Goal: Submit feedback/report problem: Submit feedback/report problem

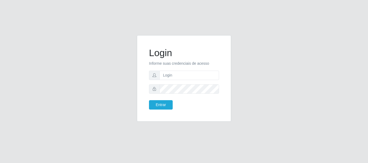
click at [180, 75] on input "text" at bounding box center [188, 75] width 59 height 9
type input "[EMAIL_ADDRESS][DOMAIN_NAME]"
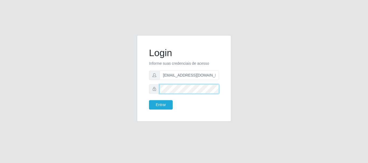
click at [149, 100] on button "Entrar" at bounding box center [161, 104] width 24 height 9
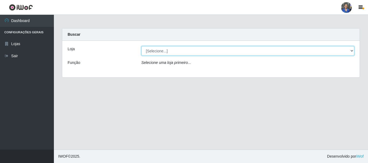
click at [264, 48] on select "[Selecione...] SuperFácil Atacado - Rodoviária" at bounding box center [247, 50] width 213 height 9
select select "400"
click at [141, 46] on select "[Selecione...] SuperFácil Atacado - Rodoviária" at bounding box center [247, 50] width 213 height 9
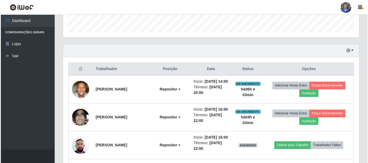
scroll to position [188, 0]
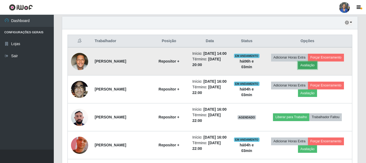
click at [312, 69] on button "Avaliação" at bounding box center [307, 66] width 19 height 8
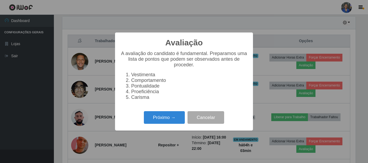
scroll to position [112, 293]
click at [171, 116] on button "Próximo →" at bounding box center [164, 117] width 41 height 13
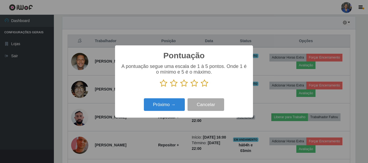
click at [205, 83] on icon at bounding box center [205, 83] width 8 height 8
click at [201, 87] on input "radio" at bounding box center [201, 87] width 0 height 0
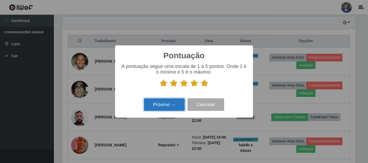
click at [166, 104] on button "Próximo →" at bounding box center [164, 105] width 41 height 13
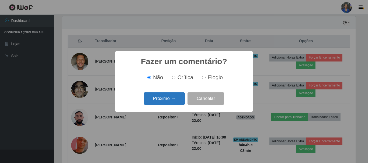
click at [169, 100] on button "Próximo →" at bounding box center [164, 99] width 41 height 13
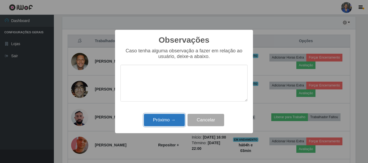
click at [165, 120] on button "Próximo →" at bounding box center [164, 120] width 41 height 13
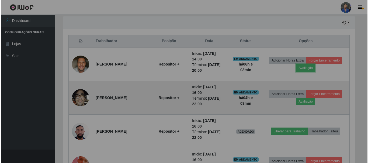
scroll to position [112, 296]
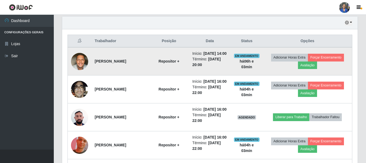
click at [83, 61] on img at bounding box center [79, 61] width 17 height 23
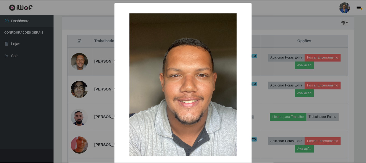
scroll to position [112, 293]
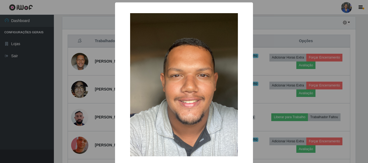
click at [83, 62] on div "× OK Cancel" at bounding box center [184, 81] width 368 height 163
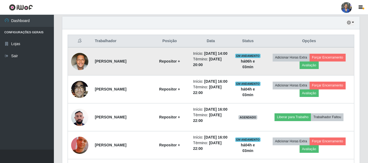
scroll to position [112, 296]
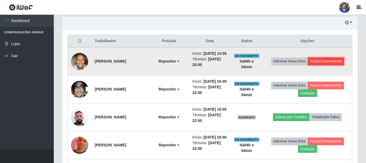
click at [339, 62] on button "Forçar Encerramento" at bounding box center [326, 62] width 36 height 8
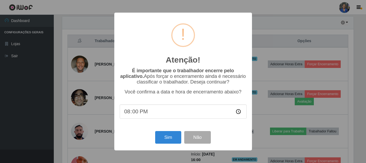
scroll to position [112, 293]
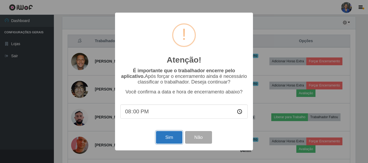
click at [164, 140] on button "Sim" at bounding box center [169, 137] width 26 height 13
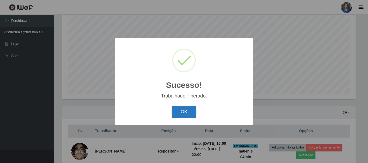
click at [182, 111] on button "OK" at bounding box center [183, 112] width 25 height 13
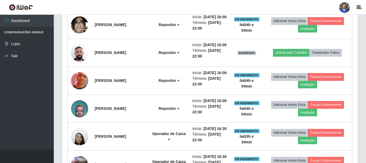
scroll to position [233, 0]
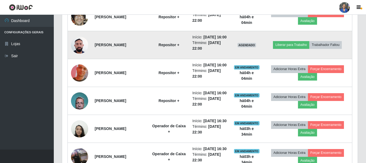
click at [79, 52] on img at bounding box center [79, 45] width 17 height 23
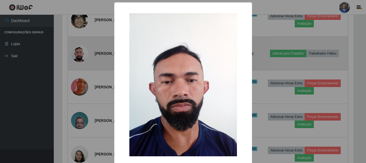
scroll to position [112, 293]
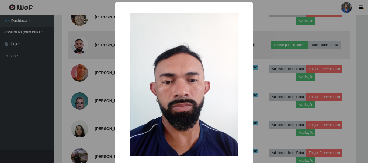
click at [79, 52] on div "× OK Cancel" at bounding box center [184, 81] width 368 height 163
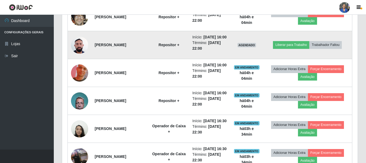
scroll to position [112, 296]
